Goal: Obtain resource: Download file/media

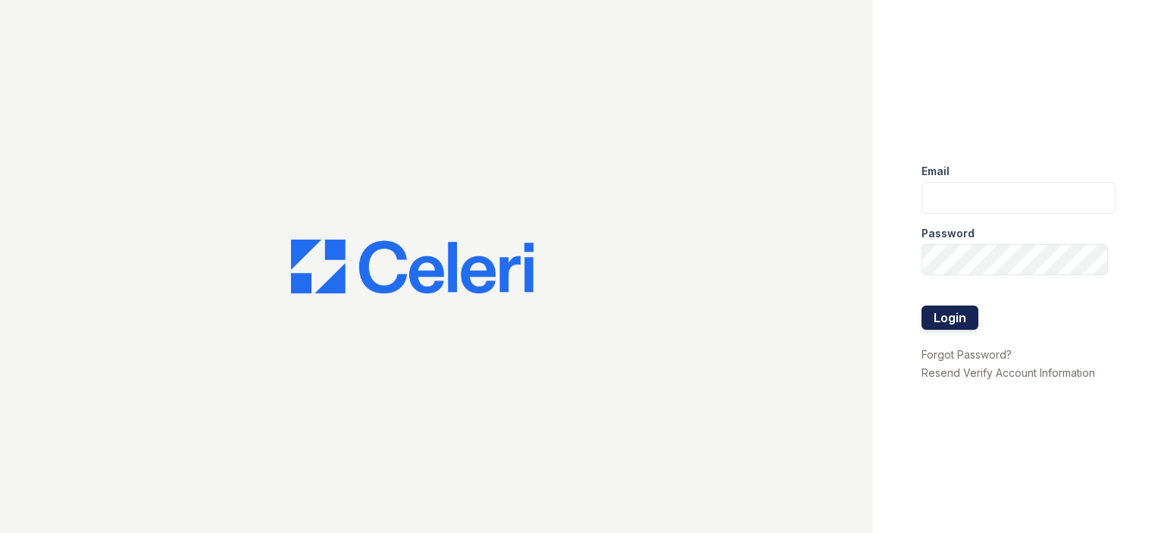
type input "[EMAIL_ADDRESS][DOMAIN_NAME]"
click at [940, 323] on button "Login" at bounding box center [949, 317] width 57 height 24
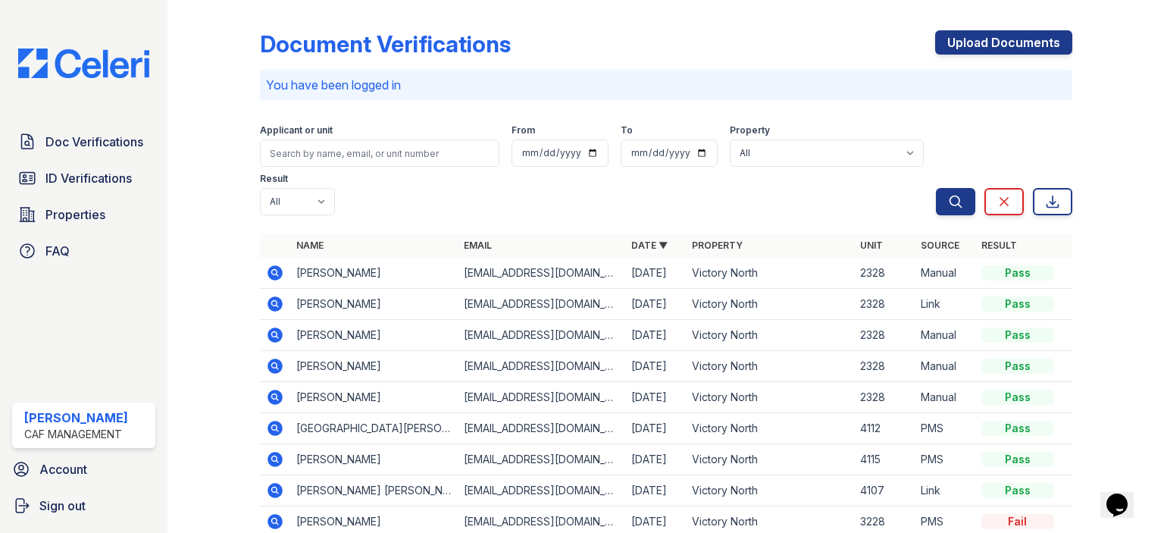
click at [274, 424] on icon at bounding box center [275, 428] width 18 height 18
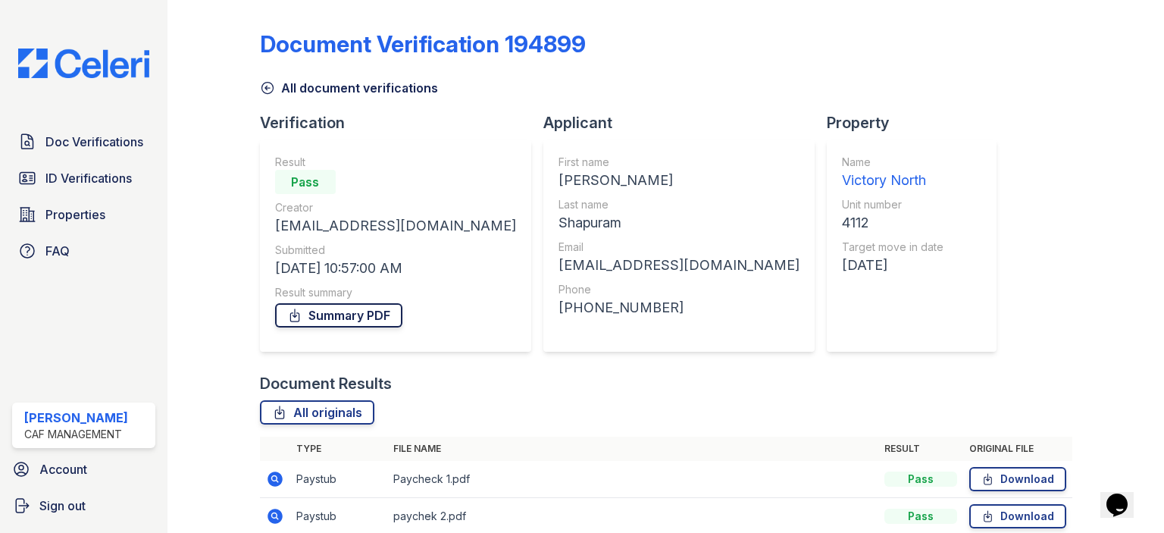
click at [370, 317] on link "Summary PDF" at bounding box center [338, 315] width 127 height 24
click at [45, 177] on span "ID Verifications" at bounding box center [88, 178] width 86 height 18
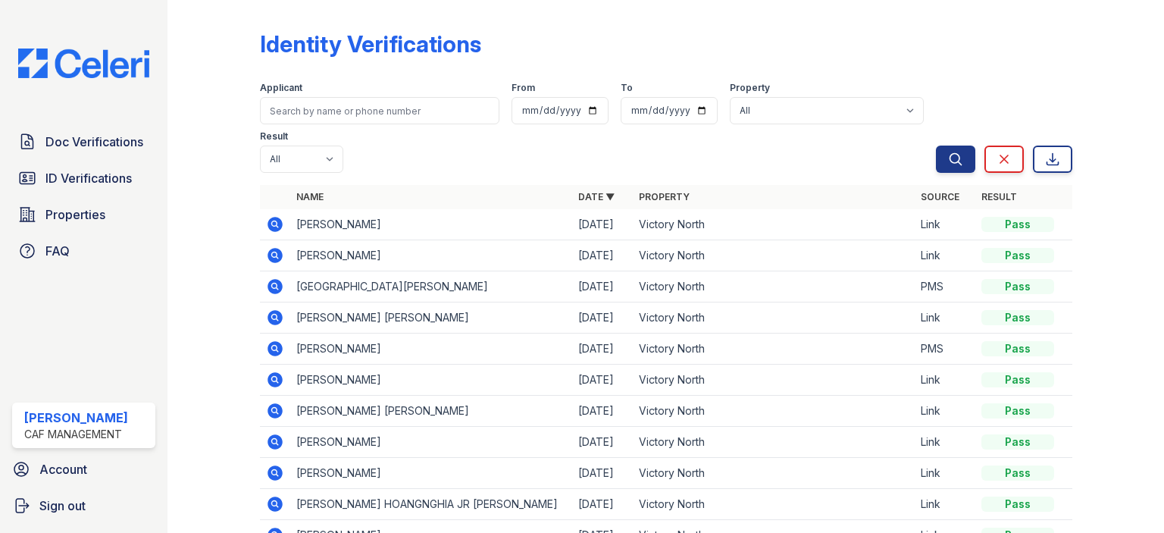
click at [278, 286] on icon at bounding box center [274, 286] width 15 height 15
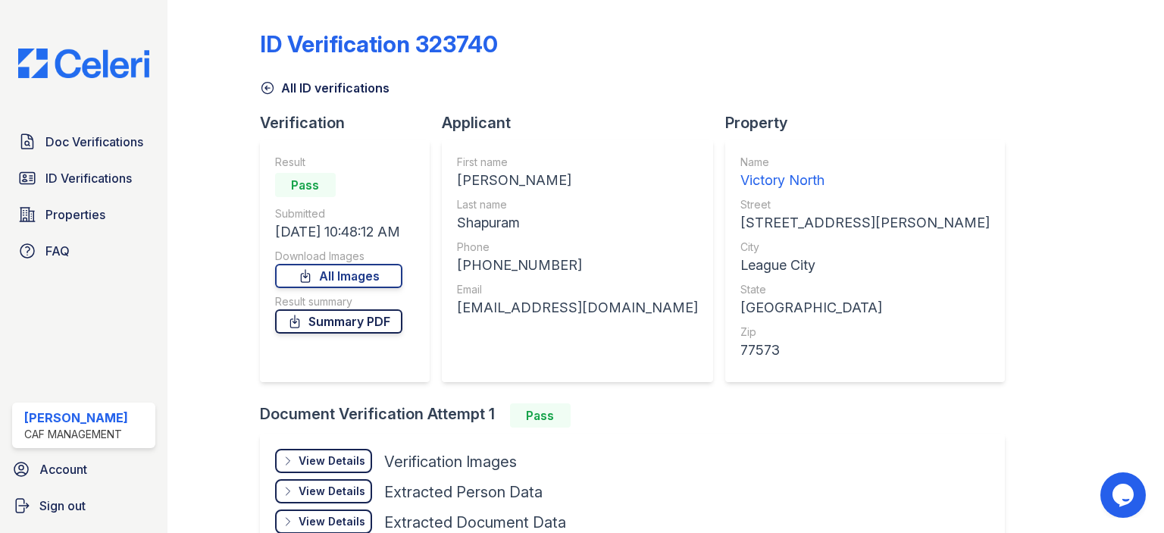
click at [370, 327] on link "Summary PDF" at bounding box center [338, 321] width 127 height 24
click at [89, 139] on span "Doc Verifications" at bounding box center [94, 142] width 98 height 18
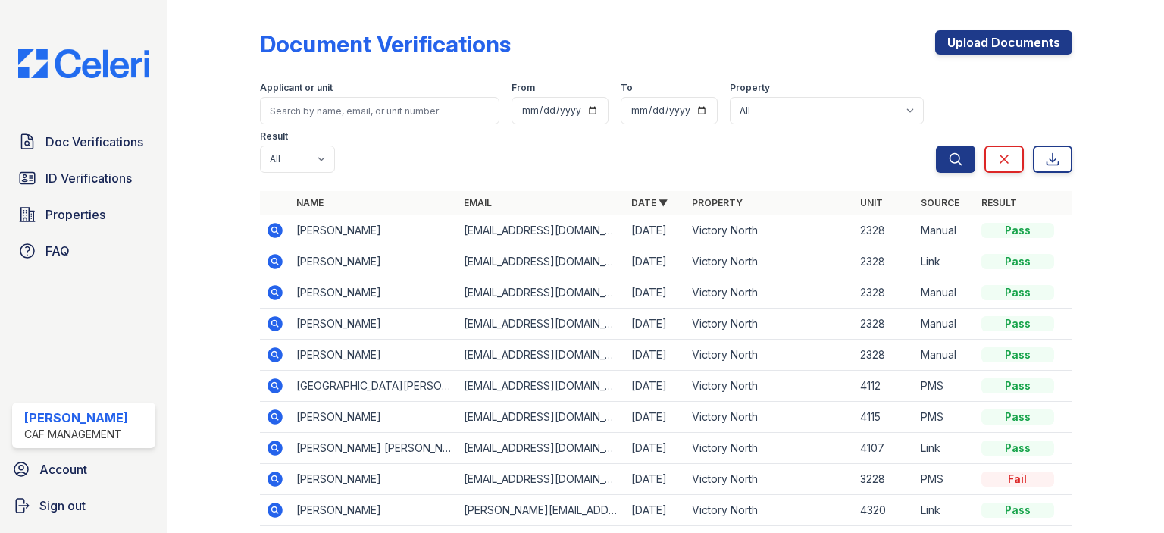
click at [270, 419] on icon at bounding box center [274, 416] width 15 height 15
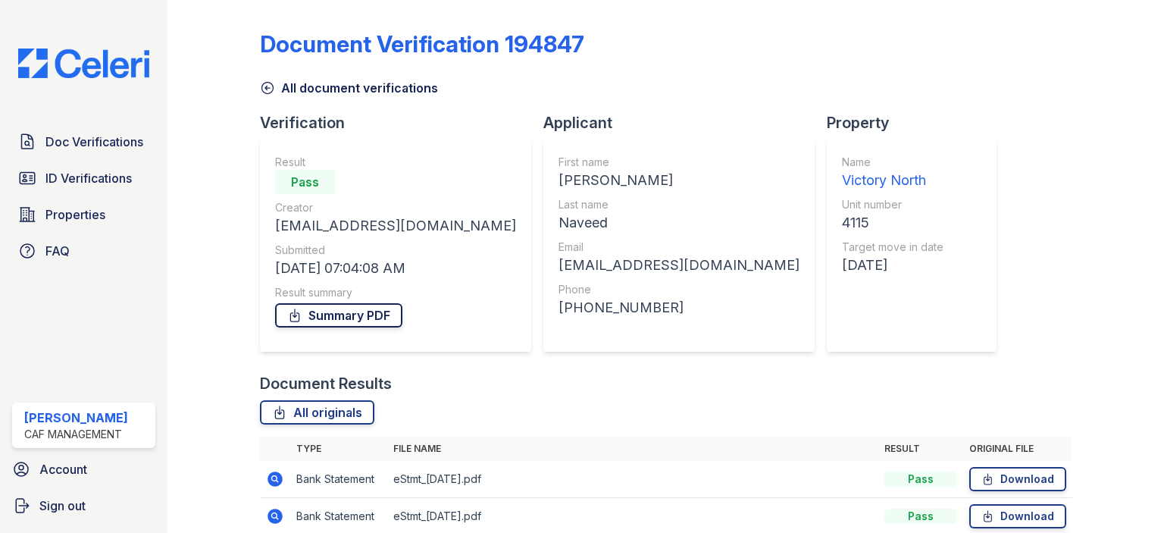
click at [364, 324] on link "Summary PDF" at bounding box center [338, 315] width 127 height 24
